Goal: Task Accomplishment & Management: Complete application form

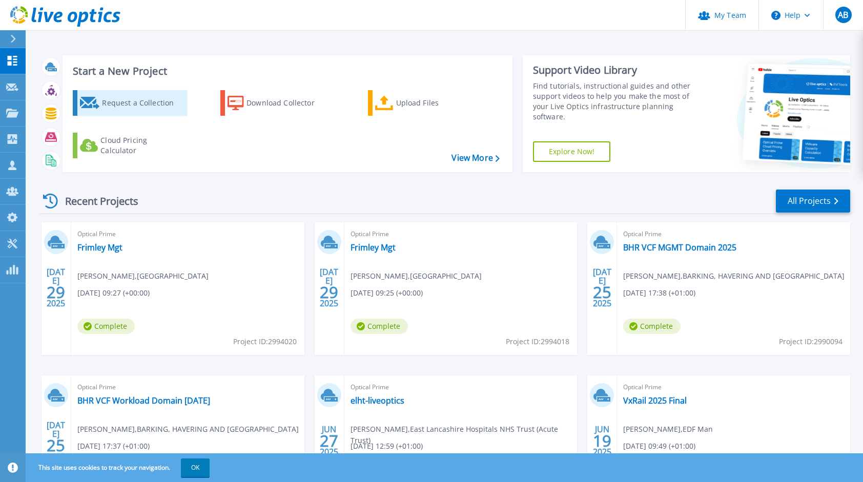
click at [128, 107] on div "Request a Collection" at bounding box center [143, 103] width 82 height 21
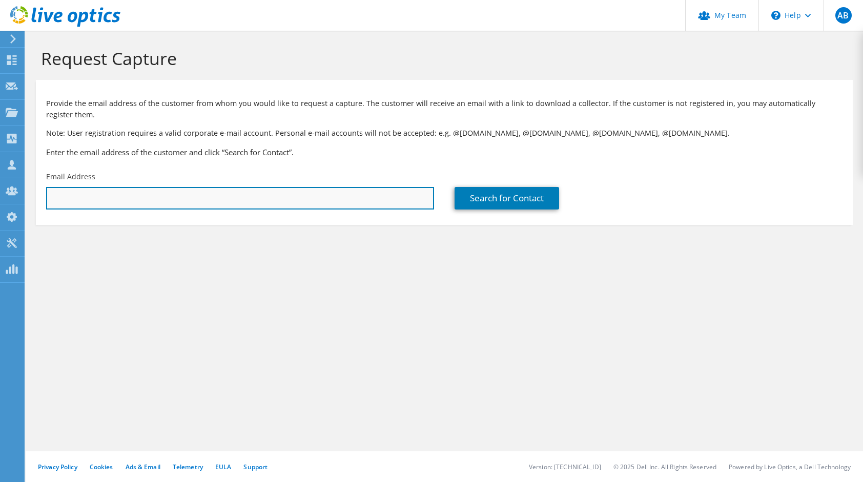
click at [120, 202] on input "text" at bounding box center [240, 198] width 388 height 23
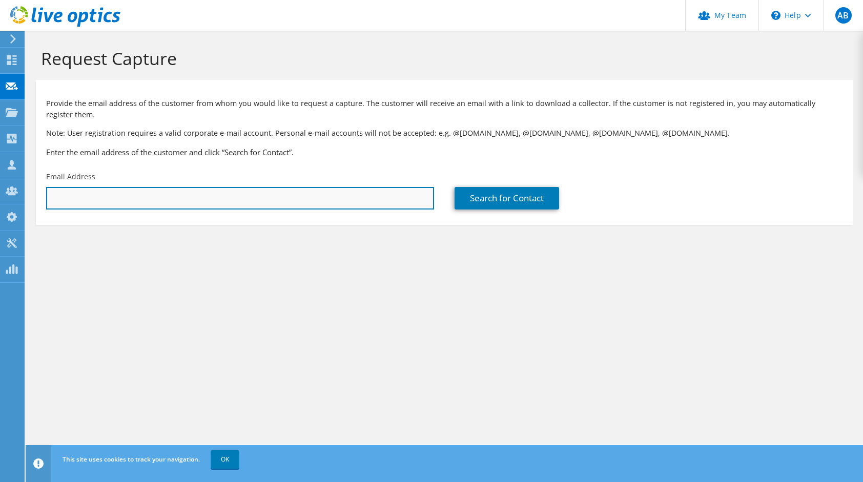
paste input "simon.greenland@external.totalenergies.com"
type input "a"
paste input "simon.greenland@external.totalenergies.com"
type input "simon.greenland@external.totalenergies.com"
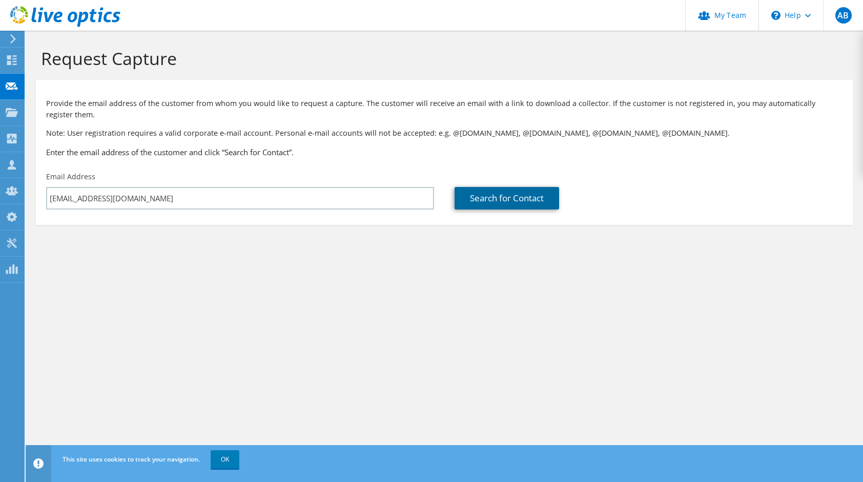
click at [519, 196] on link "Search for Contact" at bounding box center [507, 198] width 105 height 23
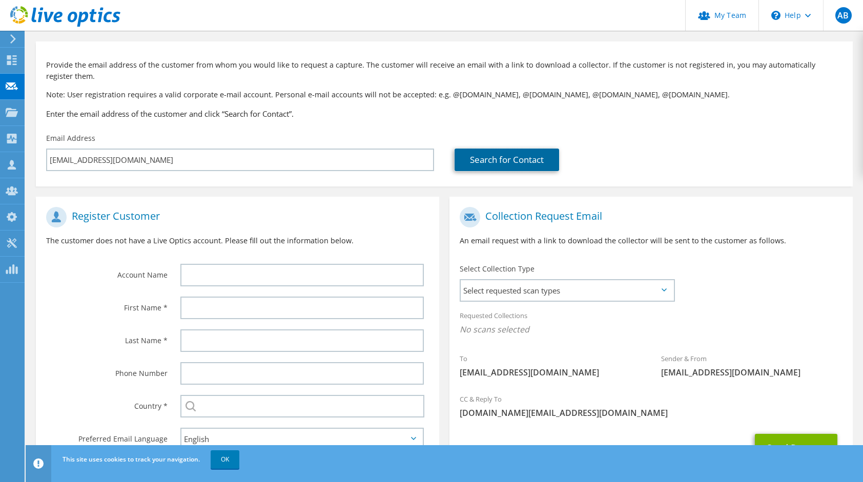
scroll to position [49, 0]
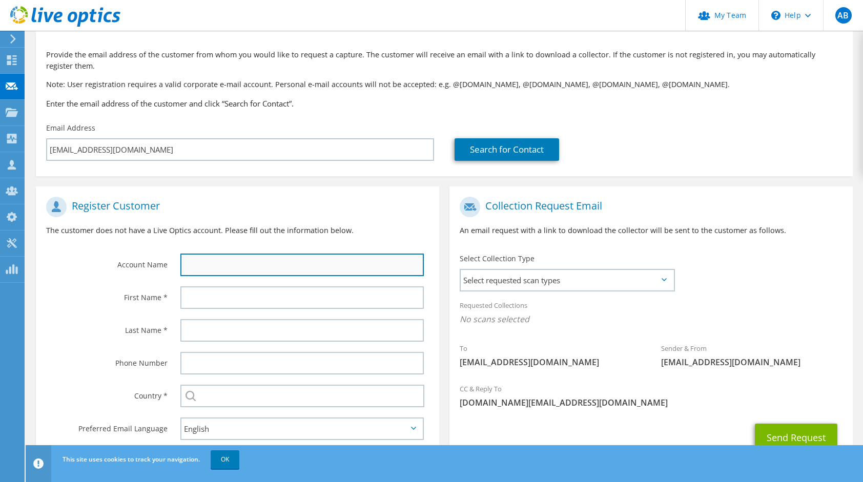
click at [288, 264] on input "text" at bounding box center [302, 265] width 244 height 23
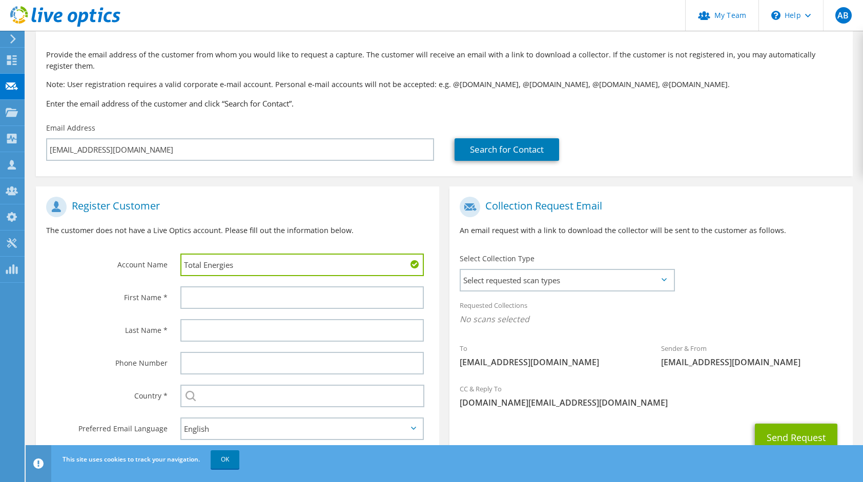
type input "Total Energies"
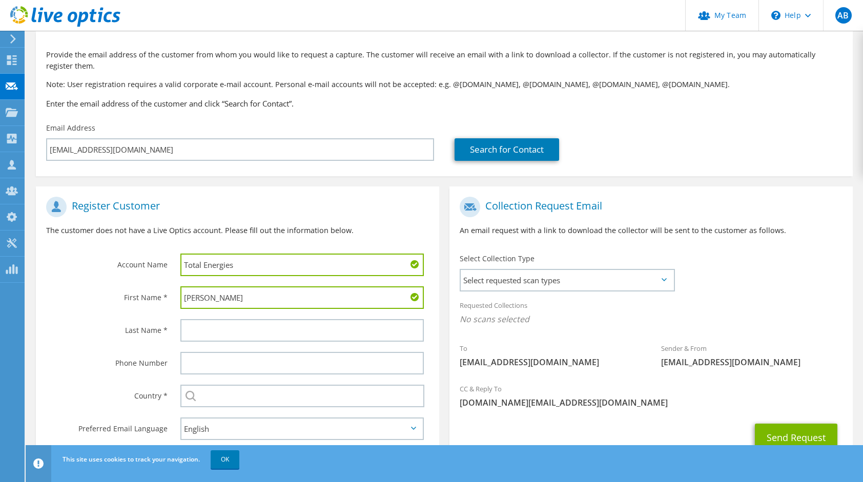
type input "Simon"
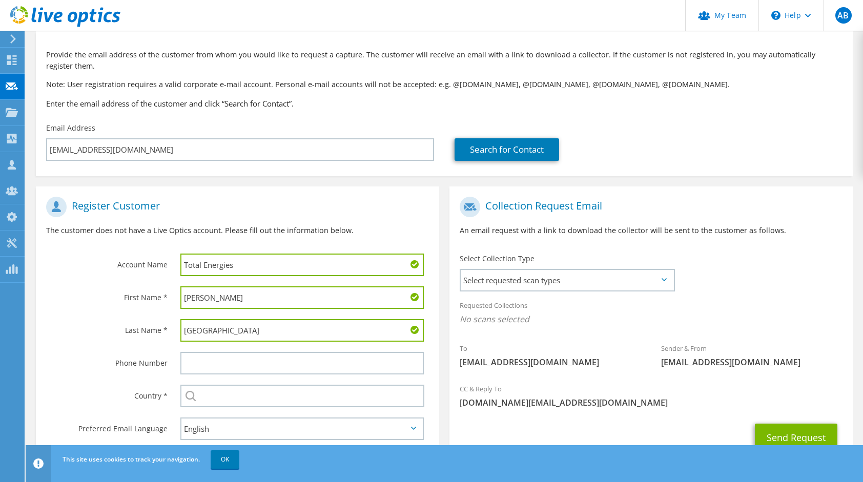
type input "[GEOGRAPHIC_DATA]"
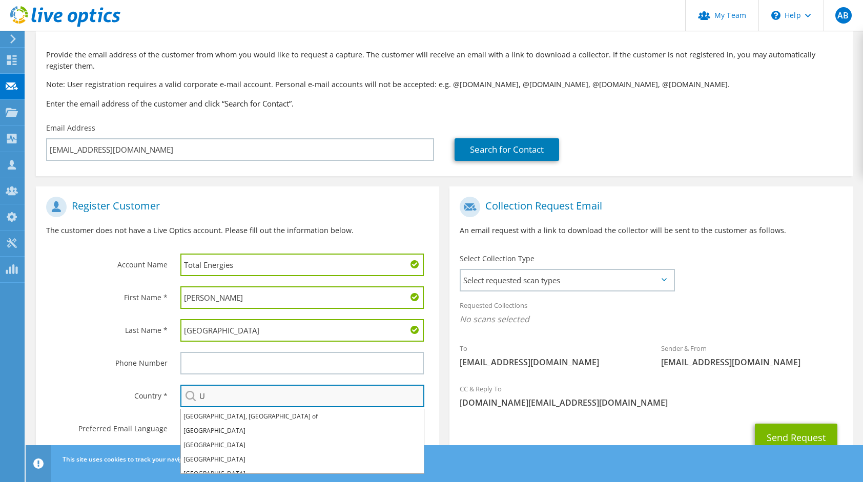
click at [227, 397] on input "U" at bounding box center [302, 396] width 244 height 23
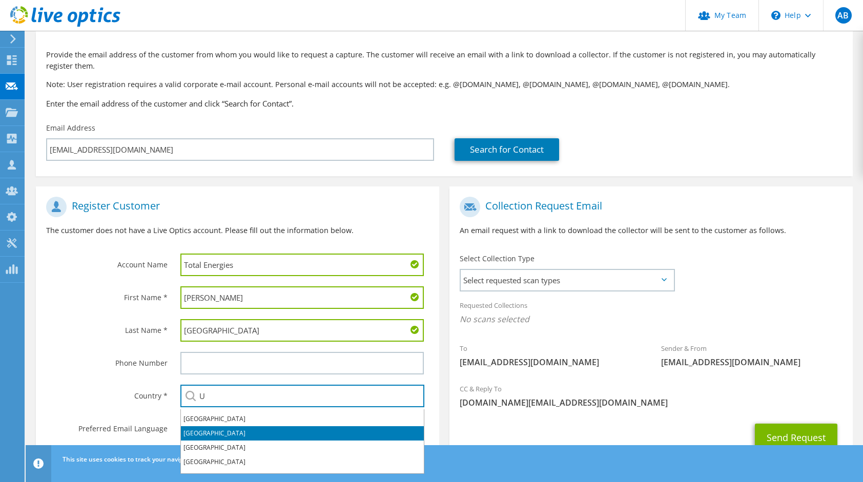
scroll to position [12, 0]
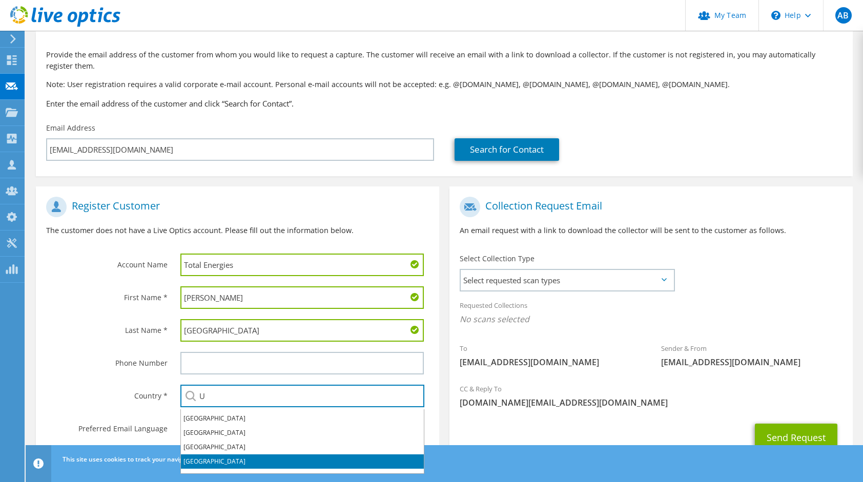
click at [209, 460] on li "[GEOGRAPHIC_DATA]" at bounding box center [302, 462] width 243 height 14
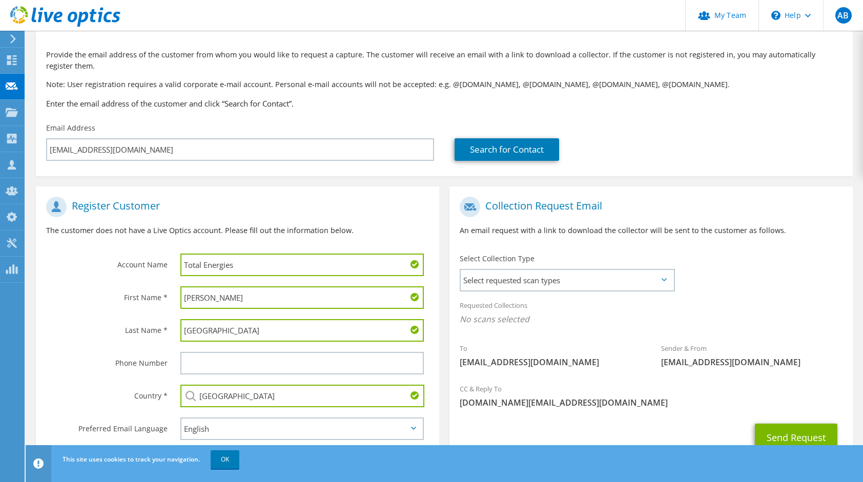
type input "[GEOGRAPHIC_DATA]"
click at [105, 380] on div "Phone Number" at bounding box center [237, 363] width 403 height 33
click at [85, 364] on label "Phone Number" at bounding box center [106, 360] width 121 height 16
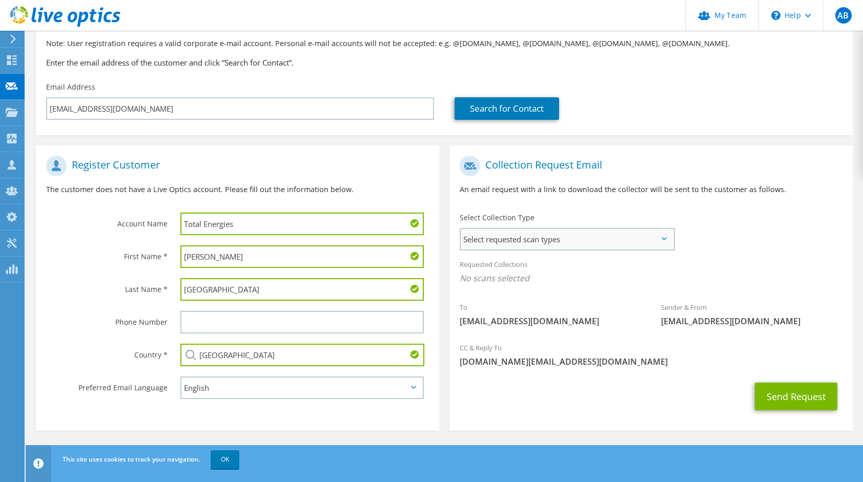
click at [516, 244] on span "Select requested scan types" at bounding box center [567, 239] width 213 height 21
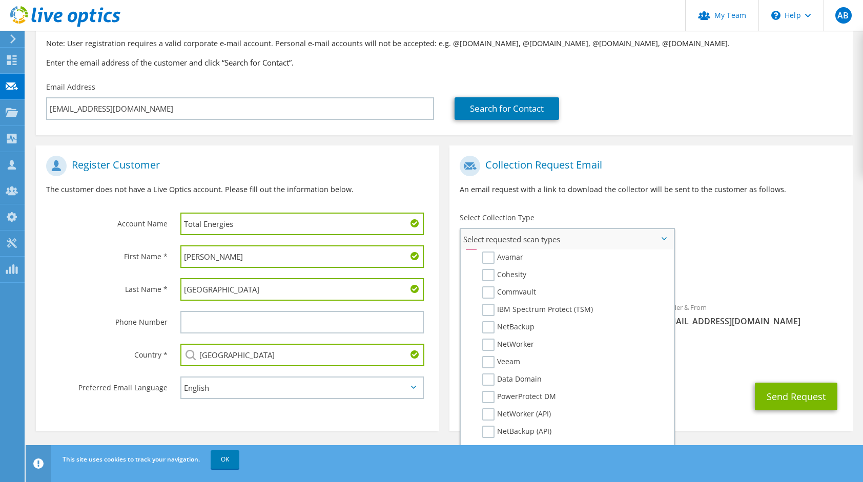
scroll to position [457, 0]
click at [490, 379] on label "Data Domain" at bounding box center [511, 379] width 59 height 12
click at [0, 0] on input "Data Domain" at bounding box center [0, 0] width 0 height 0
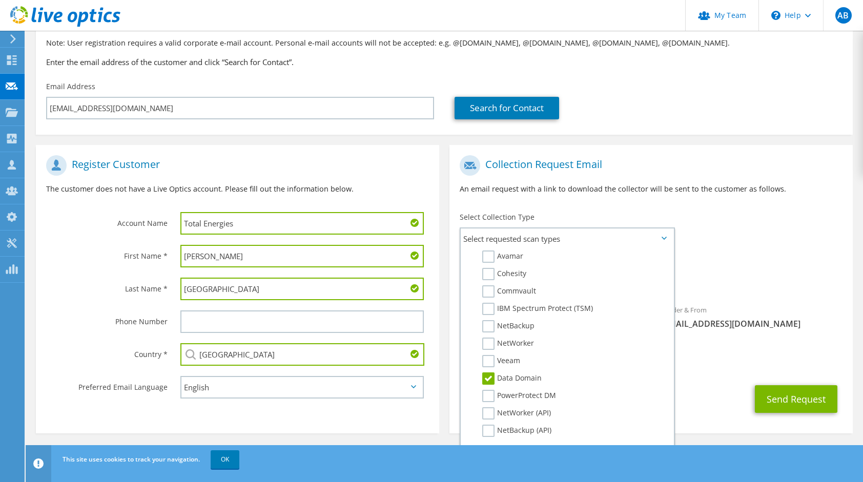
click at [736, 353] on div "CC & Reply To a.black@uk.cdw.com" at bounding box center [651, 357] width 403 height 35
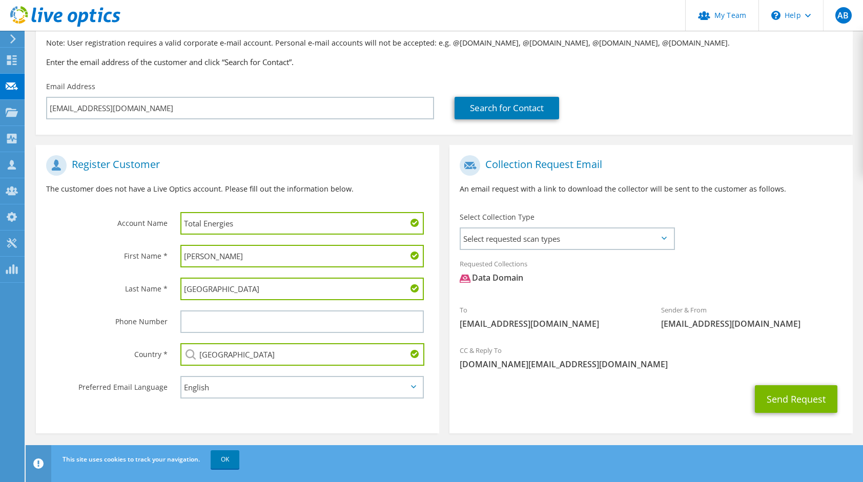
scroll to position [93, 0]
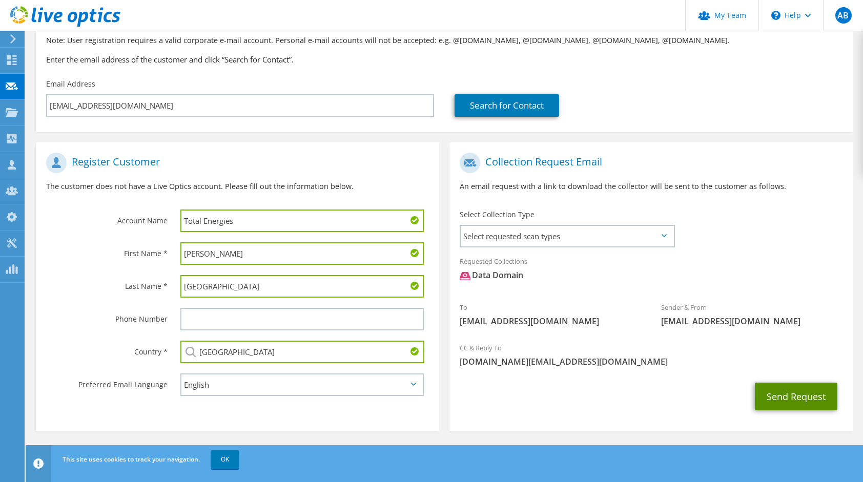
click at [799, 396] on button "Send Request" at bounding box center [796, 397] width 83 height 28
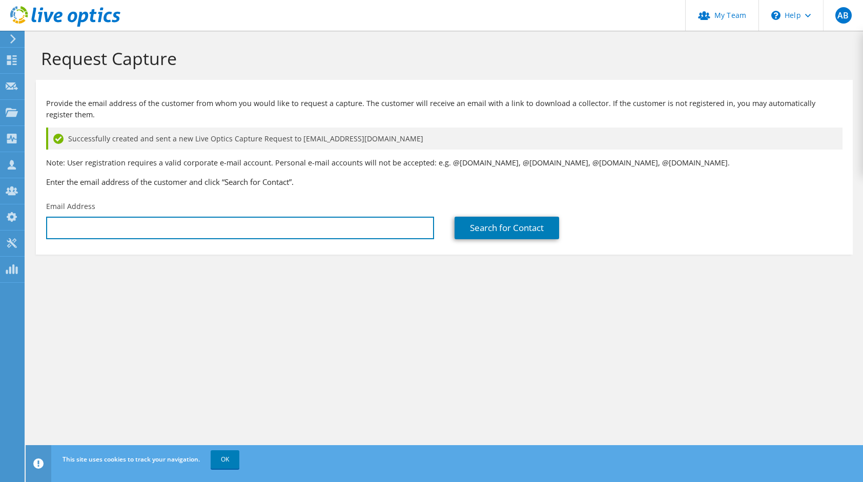
type input "[DOMAIN_NAME][EMAIL_ADDRESS][DOMAIN_NAME]"
